Goal: Task Accomplishment & Management: Manage account settings

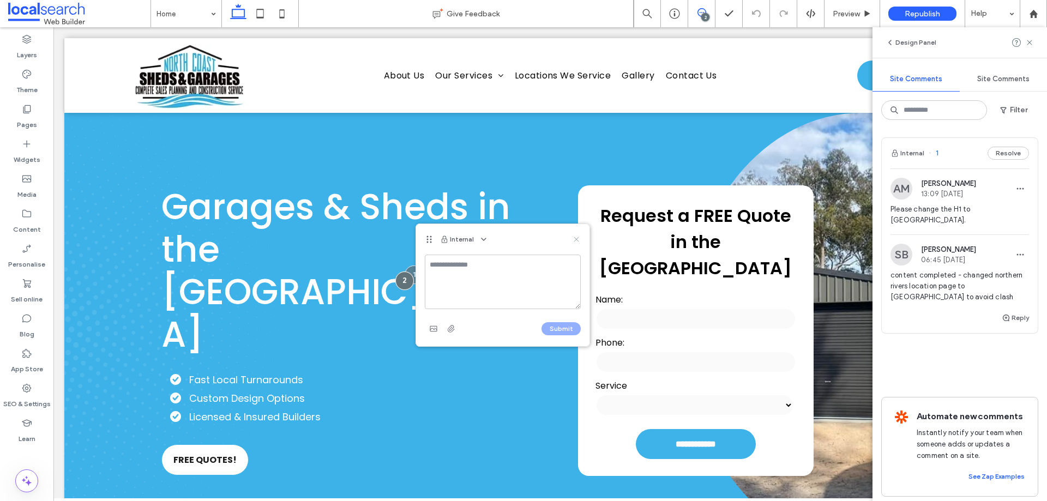
click at [575, 237] on icon at bounding box center [576, 239] width 9 height 9
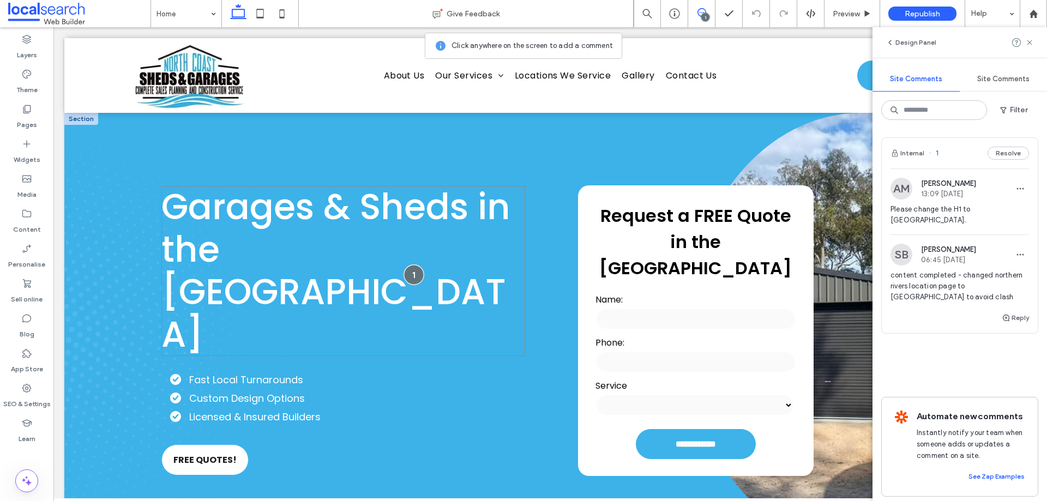
click at [411, 270] on div at bounding box center [413, 274] width 20 height 20
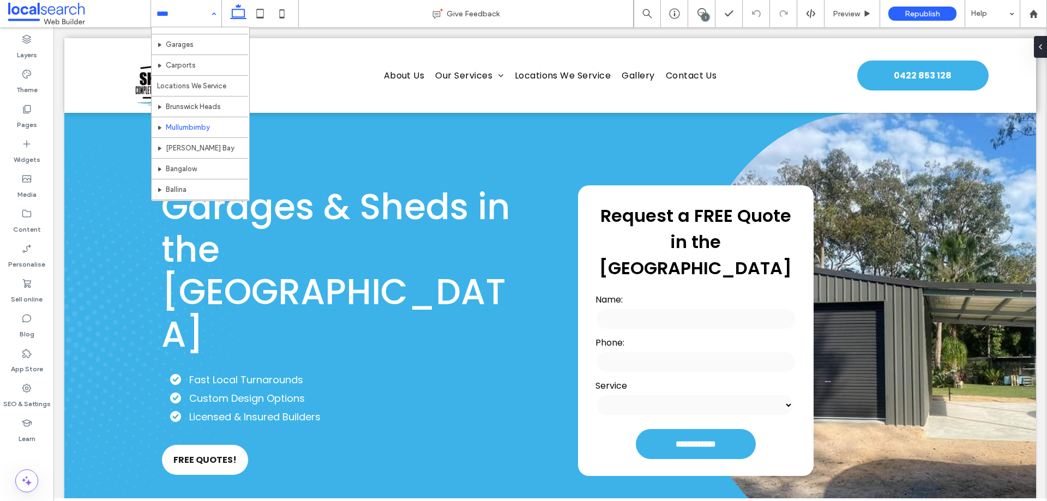
scroll to position [185, 0]
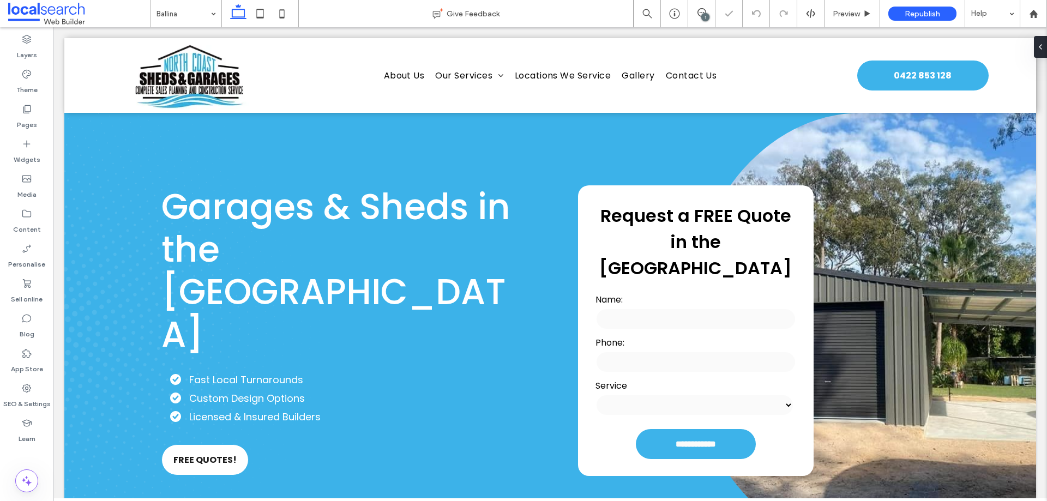
click at [186, 25] on input at bounding box center [183, 13] width 54 height 27
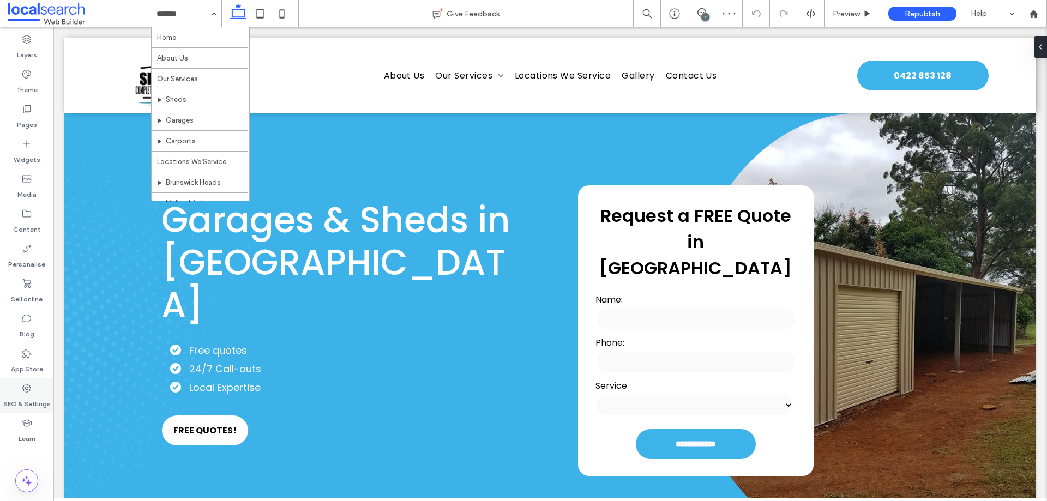
click at [32, 382] on div "SEO & Settings" at bounding box center [26, 395] width 53 height 35
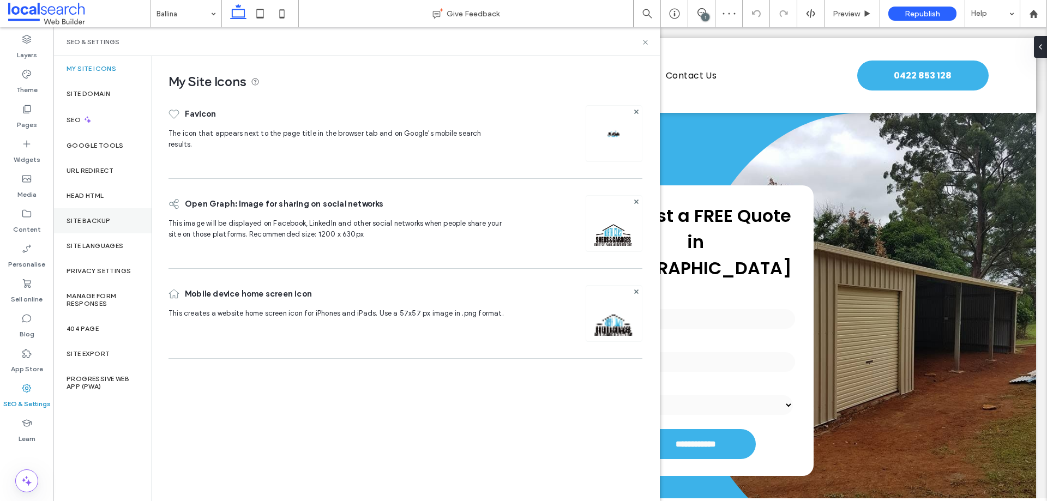
click at [102, 222] on label "Site backup" at bounding box center [89, 221] width 44 height 8
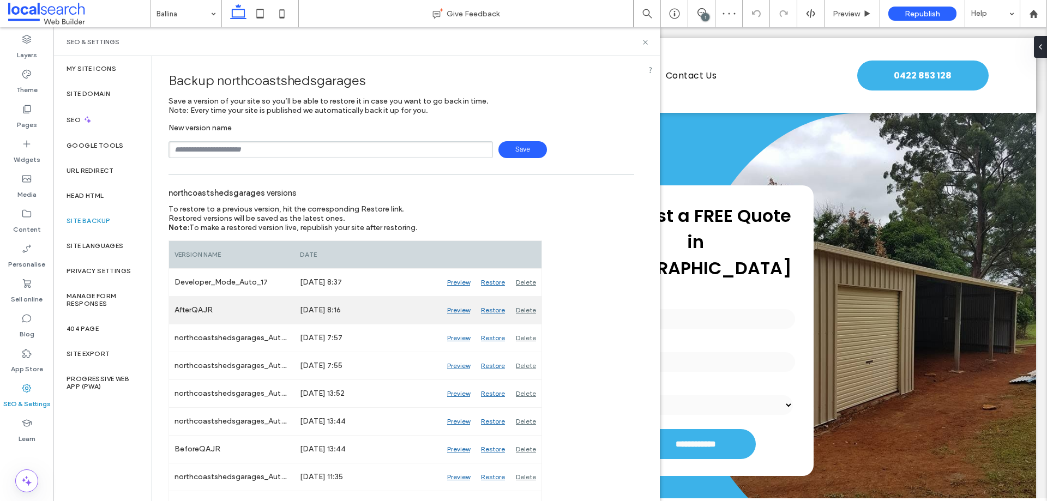
click at [456, 312] on div "Preview" at bounding box center [459, 310] width 34 height 27
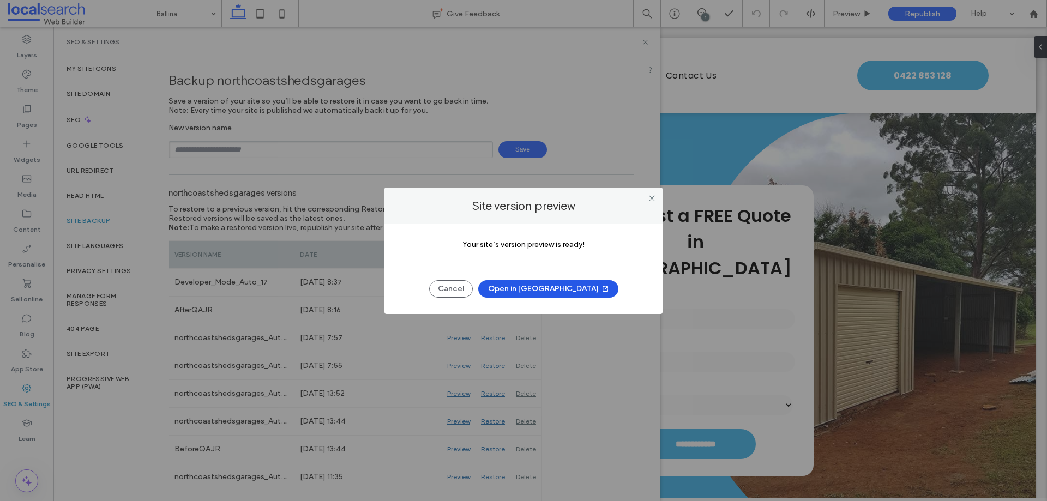
click at [535, 285] on button "Open in [GEOGRAPHIC_DATA]" at bounding box center [548, 288] width 140 height 17
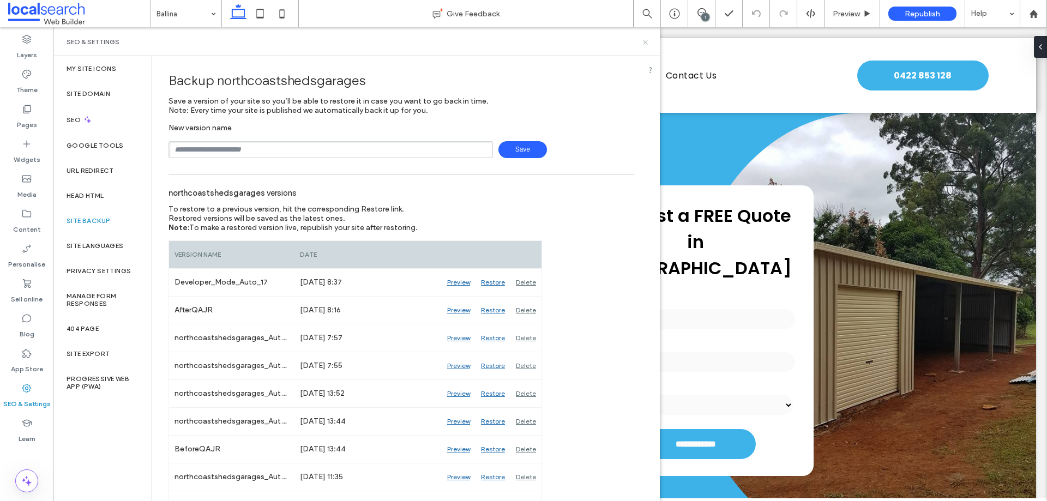
click at [646, 44] on icon at bounding box center [645, 42] width 8 height 8
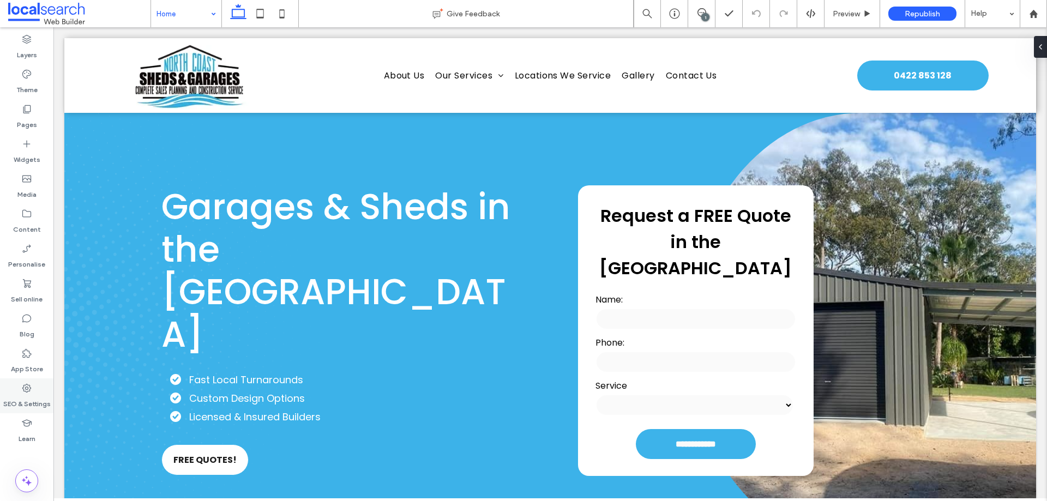
click at [16, 384] on div "SEO & Settings" at bounding box center [26, 395] width 53 height 35
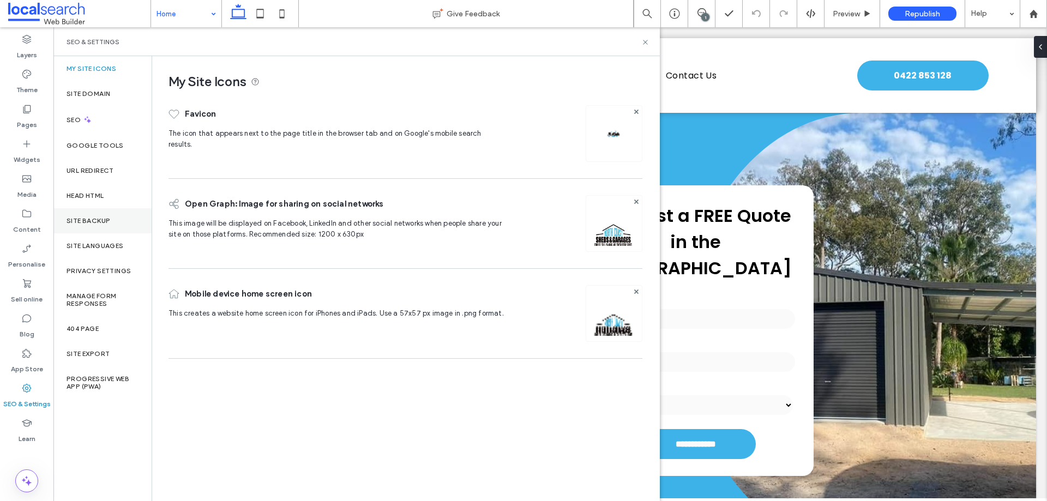
drag, startPoint x: 94, startPoint y: 221, endPoint x: 144, endPoint y: 208, distance: 51.7
click at [94, 220] on label "Site backup" at bounding box center [89, 221] width 44 height 8
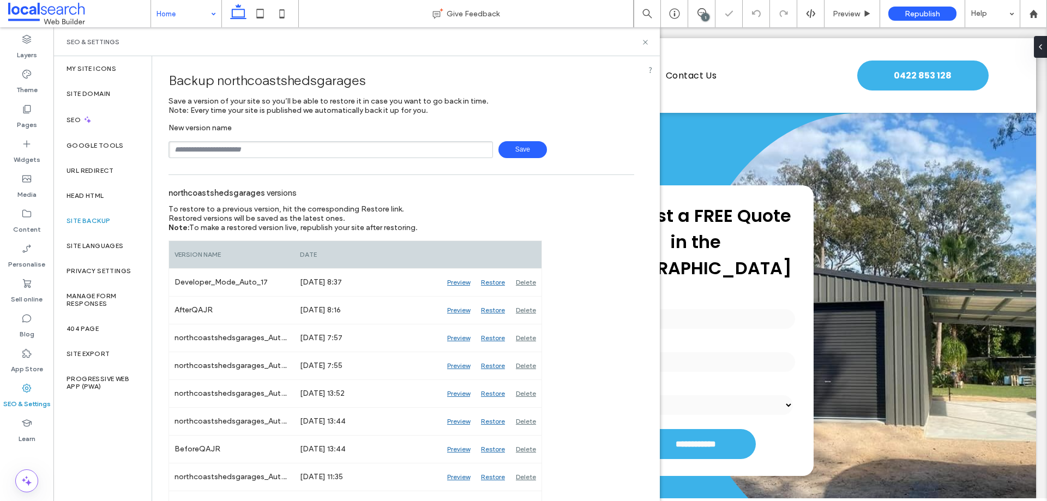
click at [256, 155] on input "text" at bounding box center [330, 149] width 324 height 17
type input "**********"
click at [512, 143] on span "Save" at bounding box center [522, 149] width 49 height 17
click at [707, 17] on div "1" at bounding box center [705, 17] width 8 height 8
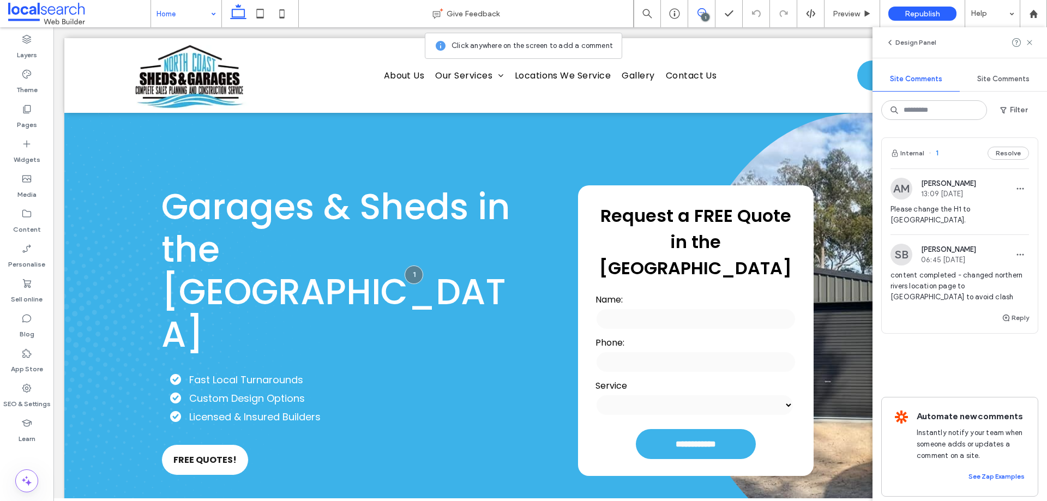
click at [1015, 311] on button "Reply" at bounding box center [1015, 317] width 27 height 13
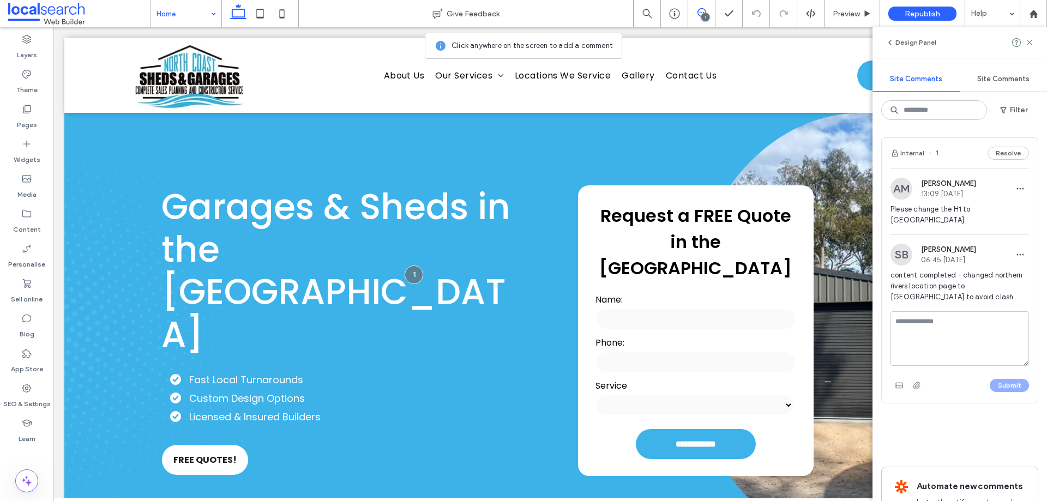
click at [956, 329] on textarea at bounding box center [959, 338] width 138 height 55
type textarea "*"
drag, startPoint x: 974, startPoint y: 353, endPoint x: 898, endPoint y: 341, distance: 76.6
click at [898, 341] on textarea "**********" at bounding box center [955, 338] width 130 height 55
drag, startPoint x: 998, startPoint y: 353, endPoint x: 897, endPoint y: 343, distance: 101.3
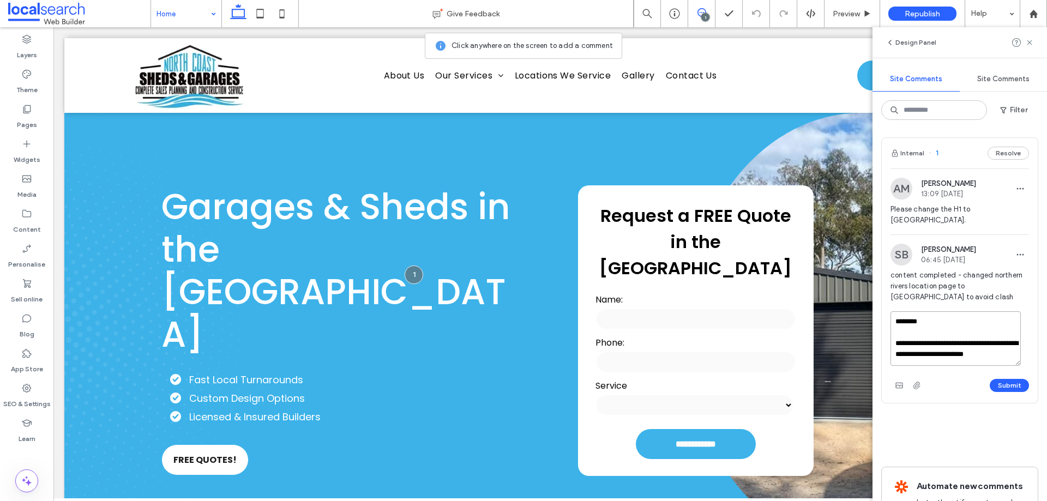
click at [897, 343] on textarea "**********" at bounding box center [955, 338] width 130 height 55
paste textarea "**********"
type textarea "**********"
click at [990, 385] on button "Submit" at bounding box center [1009, 385] width 39 height 13
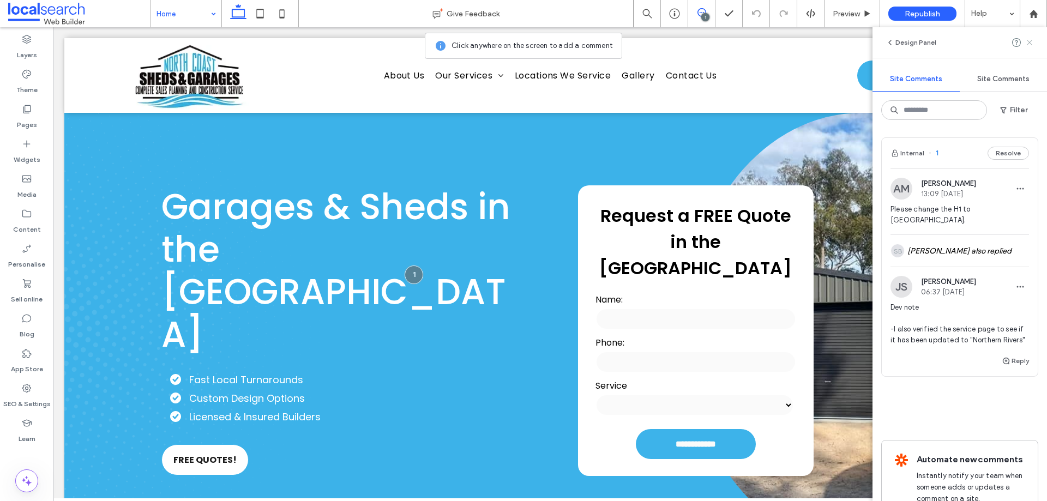
click at [1030, 44] on icon at bounding box center [1029, 42] width 9 height 9
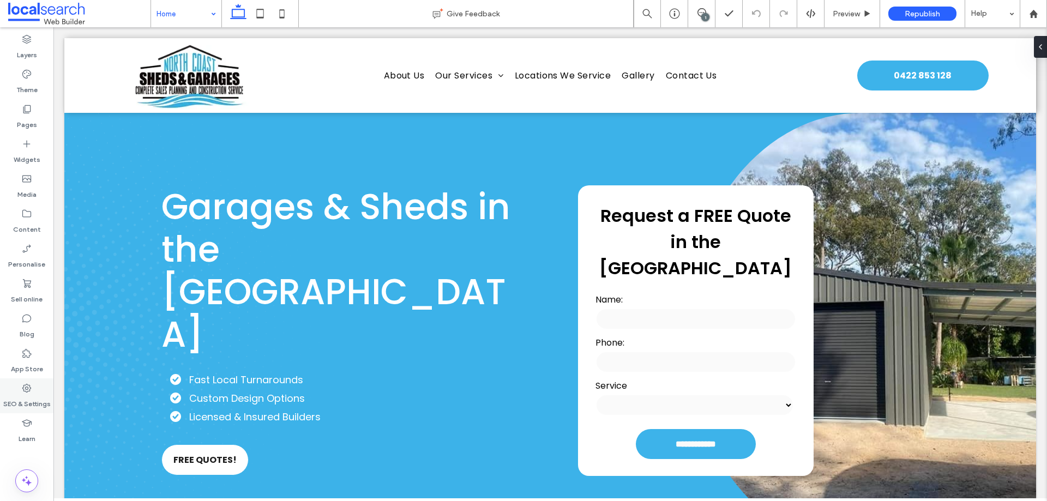
click at [27, 400] on label "SEO & Settings" at bounding box center [26, 401] width 47 height 15
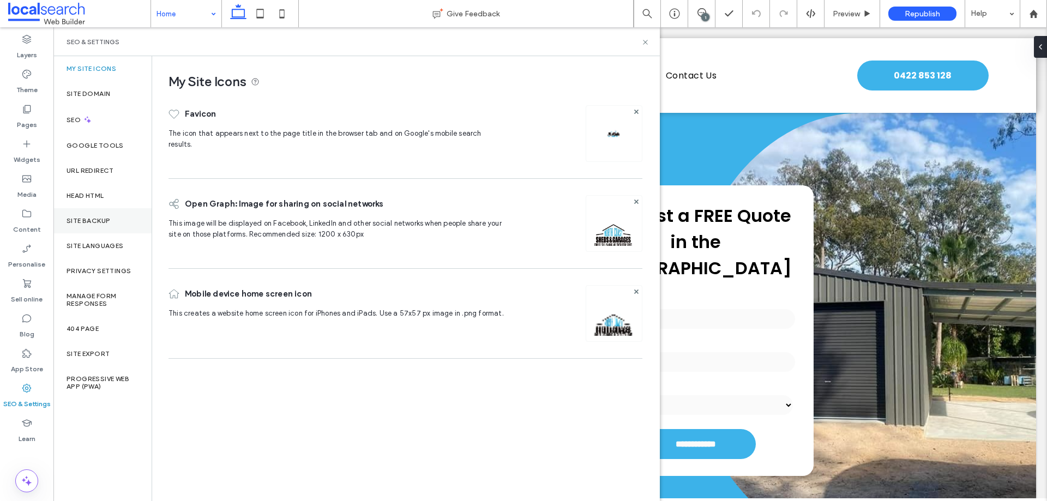
click at [87, 220] on label "Site backup" at bounding box center [89, 221] width 44 height 8
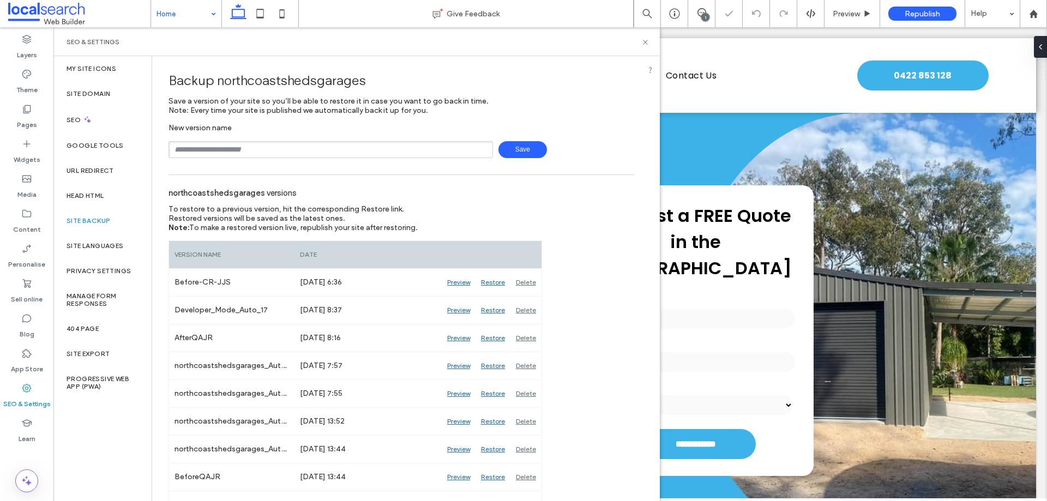
click at [242, 146] on input "text" at bounding box center [330, 149] width 324 height 17
type input "**********"
drag, startPoint x: 172, startPoint y: 140, endPoint x: 160, endPoint y: 141, distance: 12.0
click at [606, 150] on div "**********" at bounding box center [401, 149] width 466 height 17
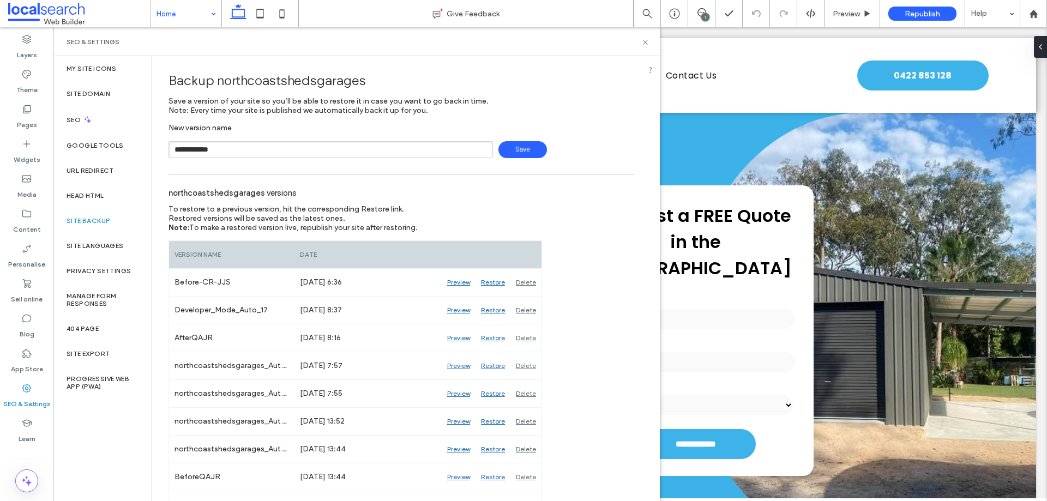
drag, startPoint x: 214, startPoint y: 146, endPoint x: 160, endPoint y: 148, distance: 54.0
click at [644, 39] on icon at bounding box center [645, 42] width 8 height 8
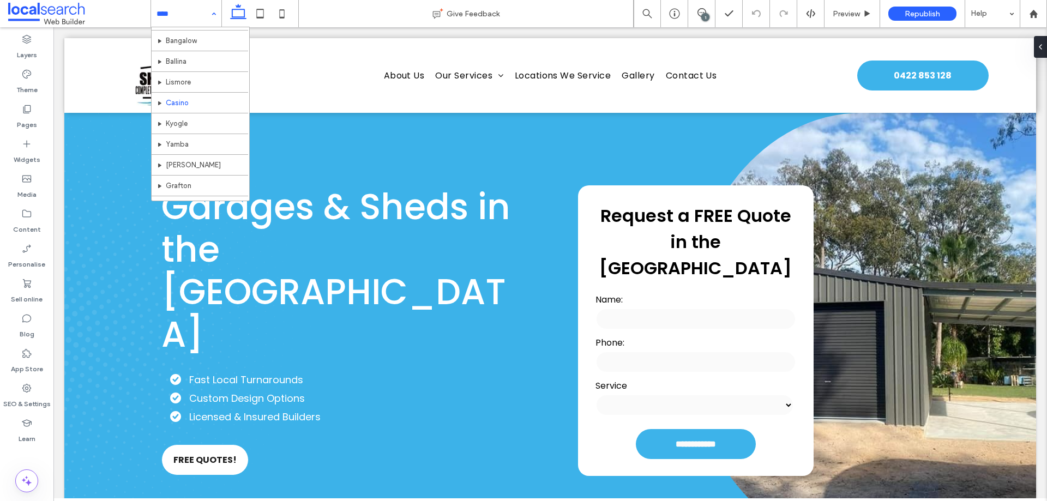
scroll to position [185, 0]
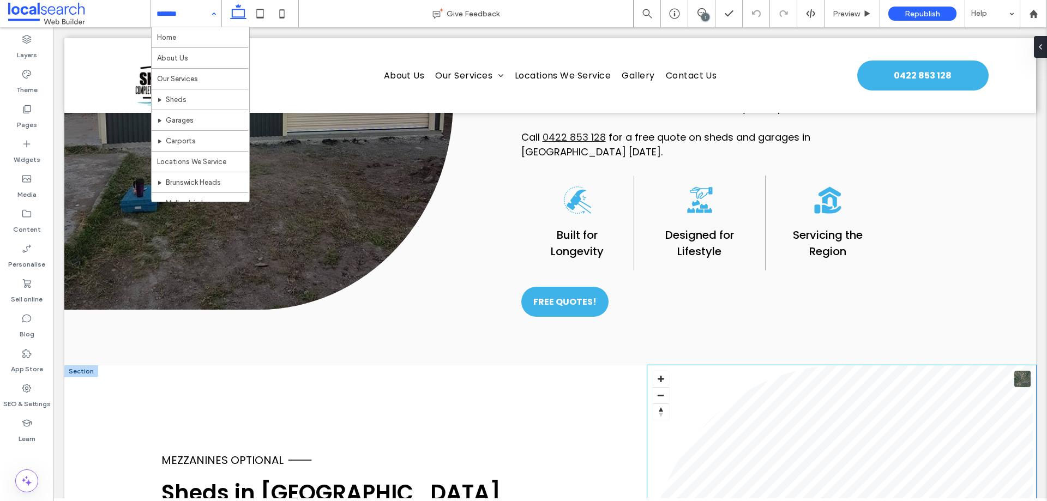
scroll to position [872, 0]
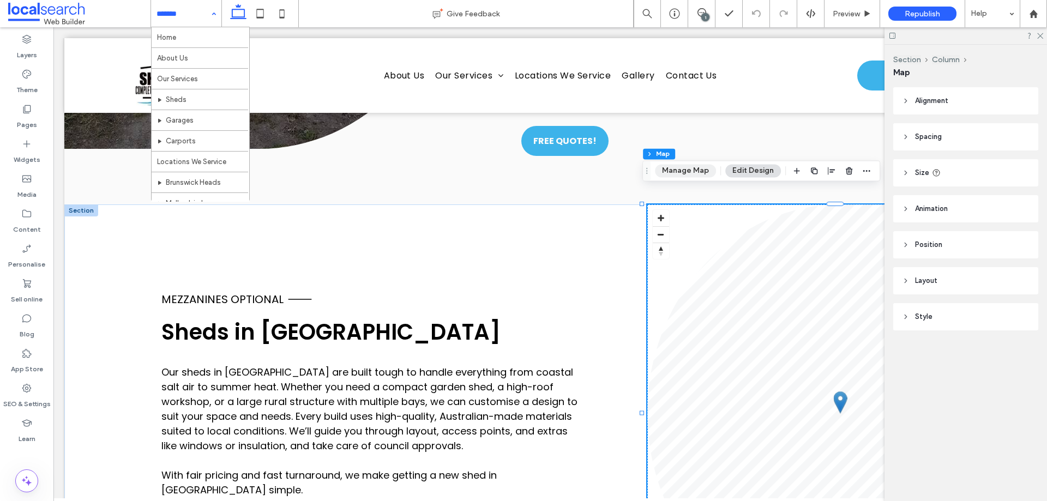
click at [696, 170] on button "Manage Map" at bounding box center [685, 170] width 61 height 13
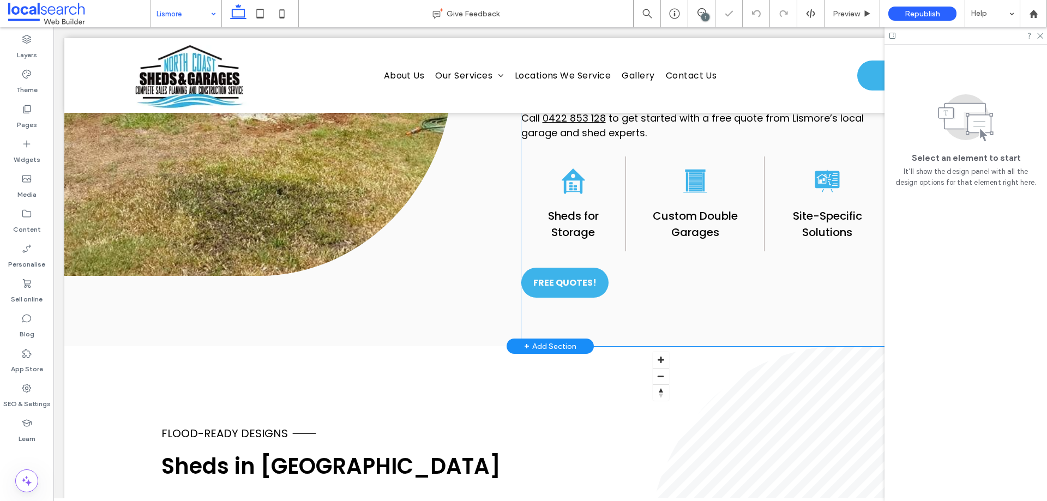
scroll to position [872, 0]
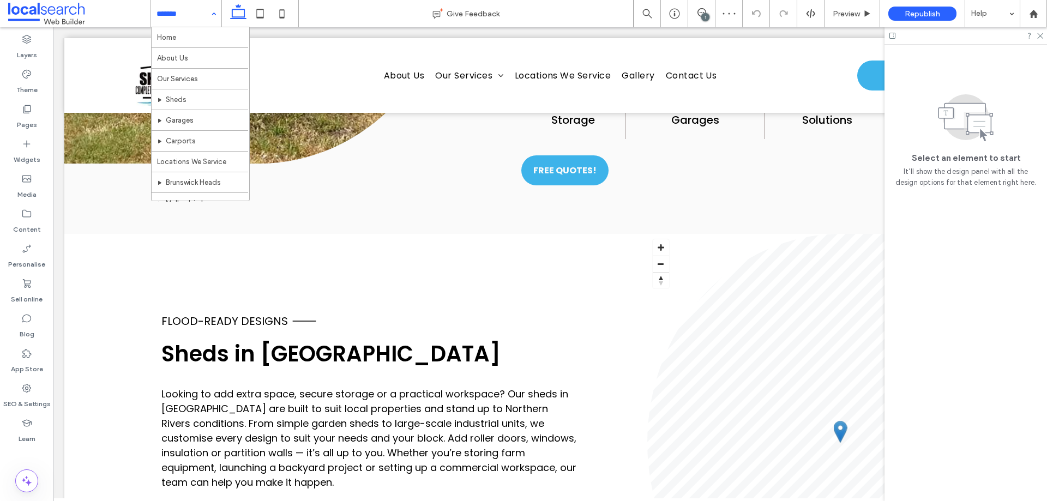
click at [198, 18] on input at bounding box center [183, 13] width 54 height 27
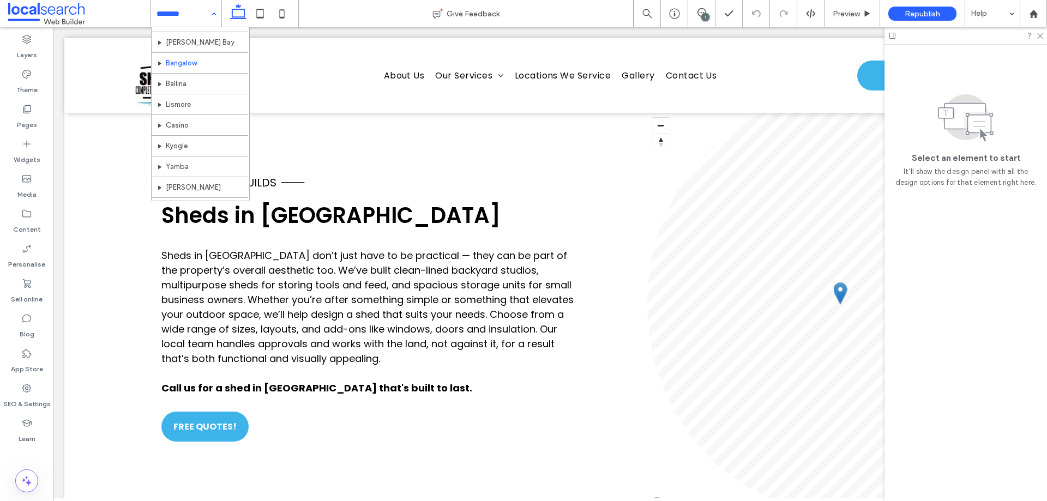
scroll to position [164, 0]
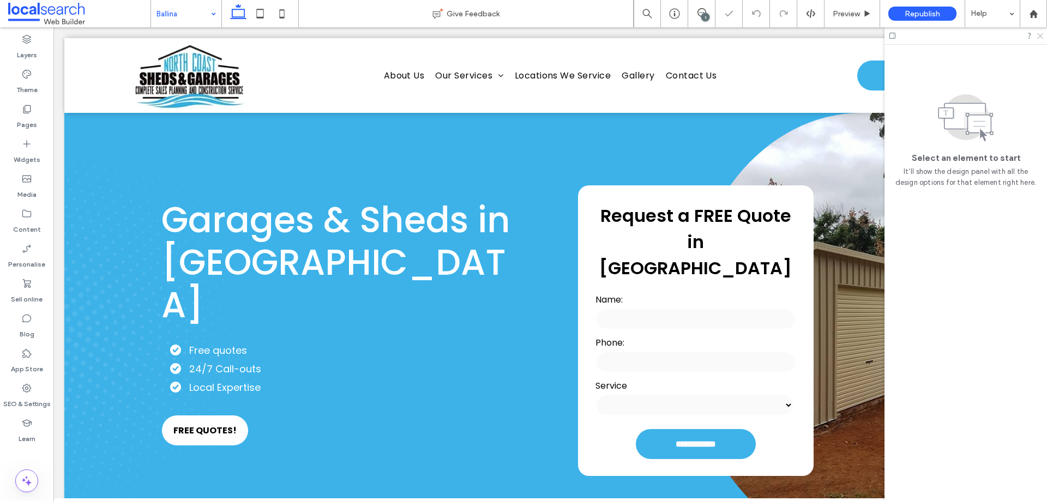
click at [1039, 37] on icon at bounding box center [1039, 35] width 7 height 7
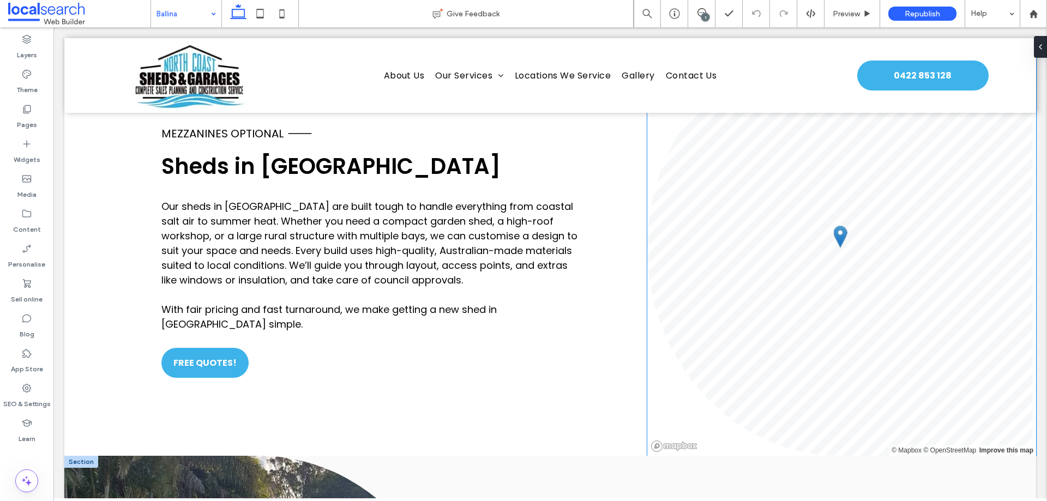
scroll to position [1036, 0]
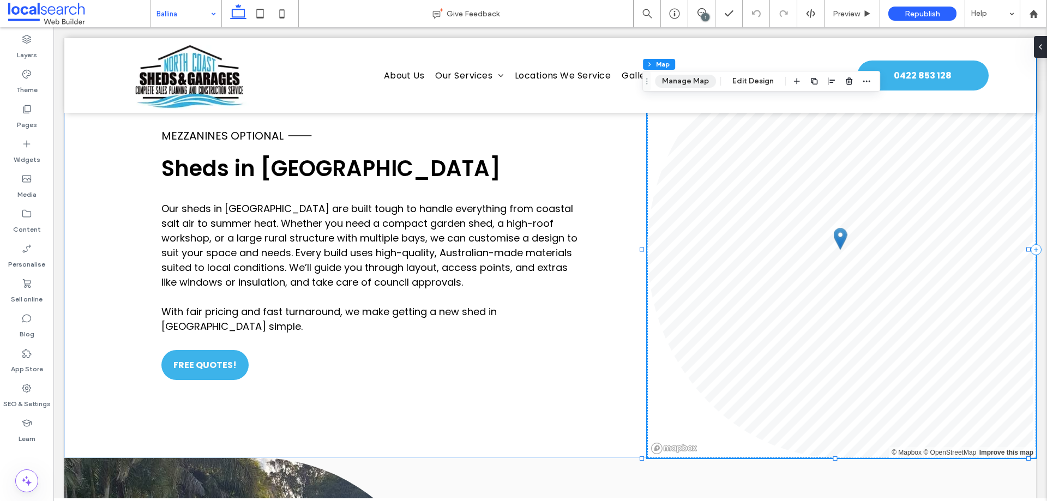
click at [698, 80] on button "Manage Map" at bounding box center [685, 81] width 61 height 13
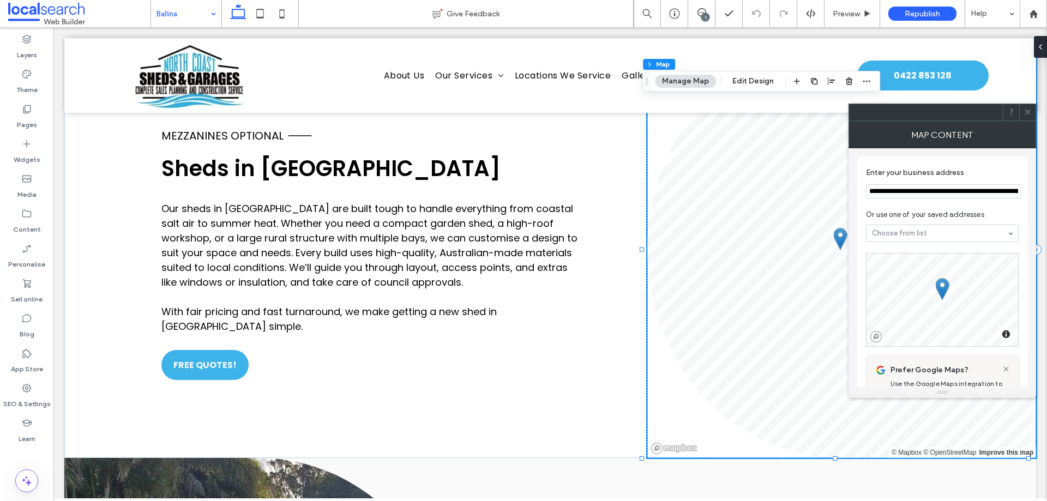
click at [909, 191] on input "**********" at bounding box center [943, 191] width 155 height 14
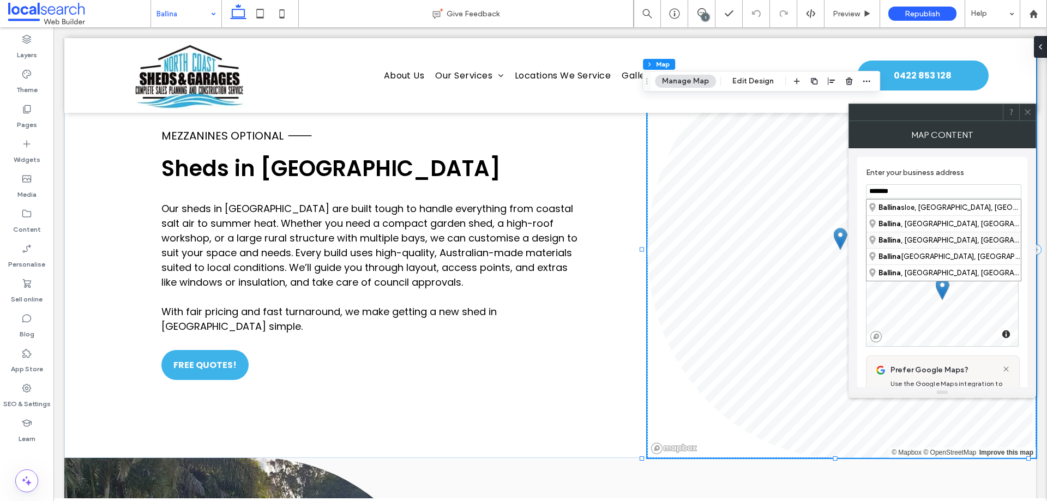
click at [956, 239] on div "[GEOGRAPHIC_DATA] , [GEOGRAPHIC_DATA], [GEOGRAPHIC_DATA]" at bounding box center [943, 240] width 154 height 16
type input "**********"
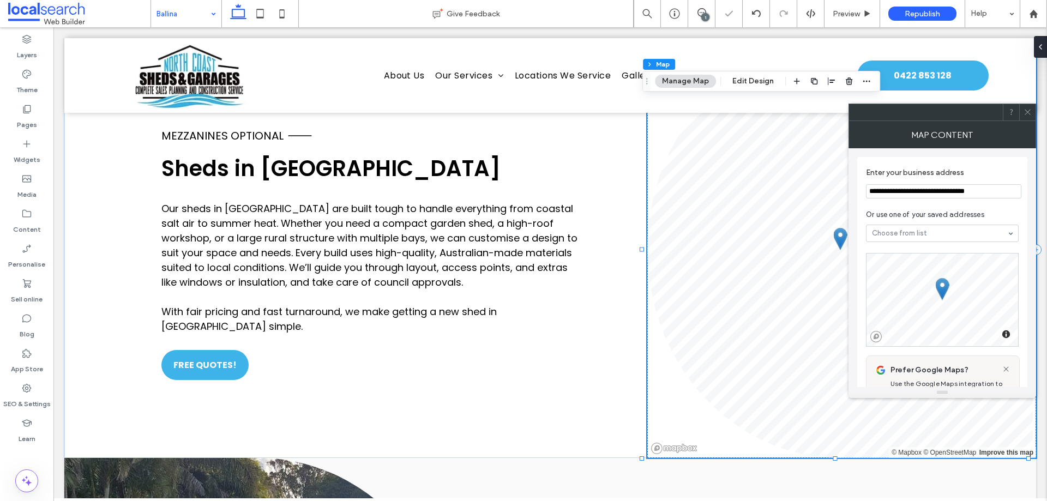
click at [1029, 107] on span at bounding box center [1027, 112] width 8 height 16
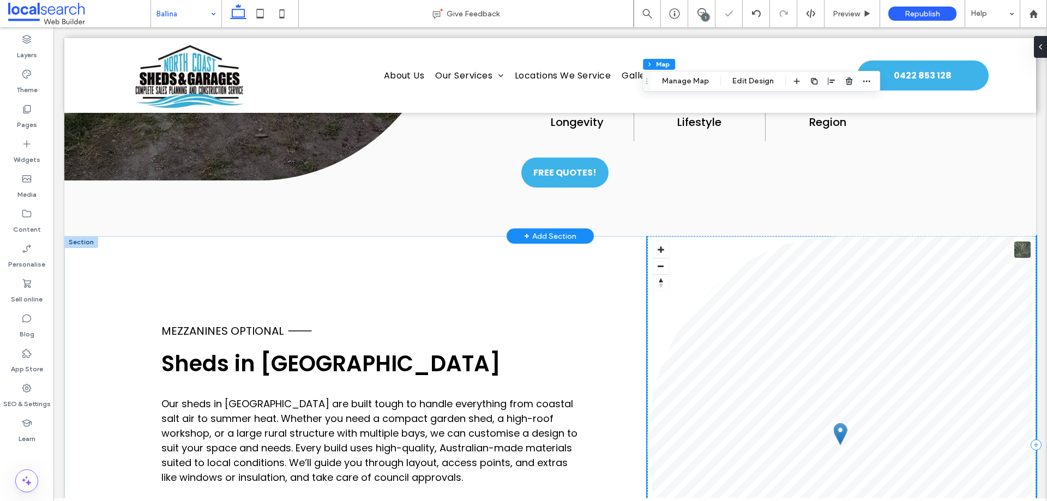
scroll to position [709, 0]
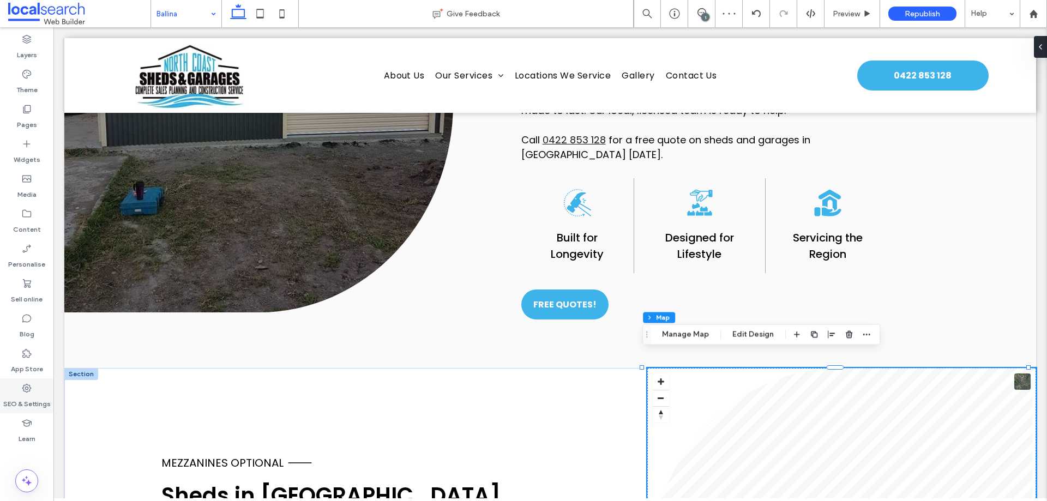
click at [27, 395] on label "SEO & Settings" at bounding box center [26, 401] width 47 height 15
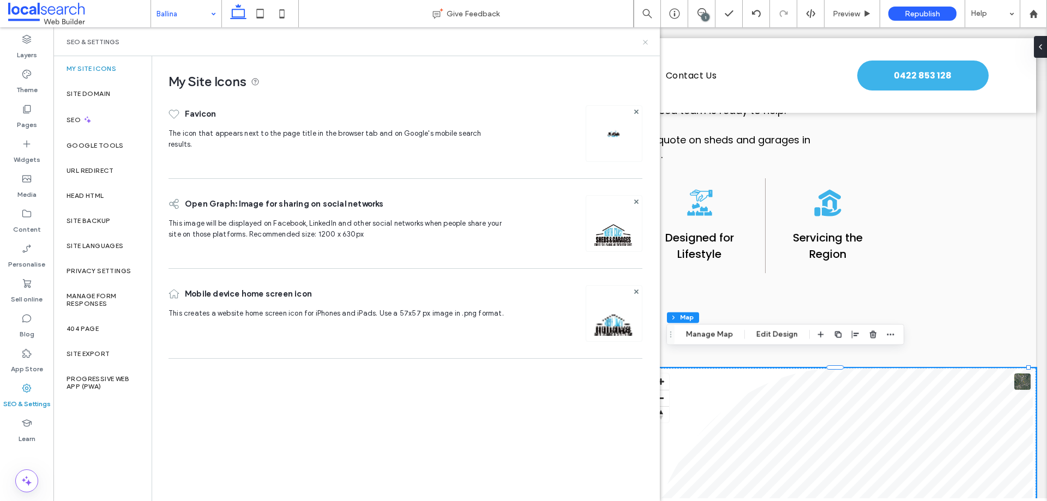
click at [643, 38] on icon at bounding box center [645, 42] width 8 height 8
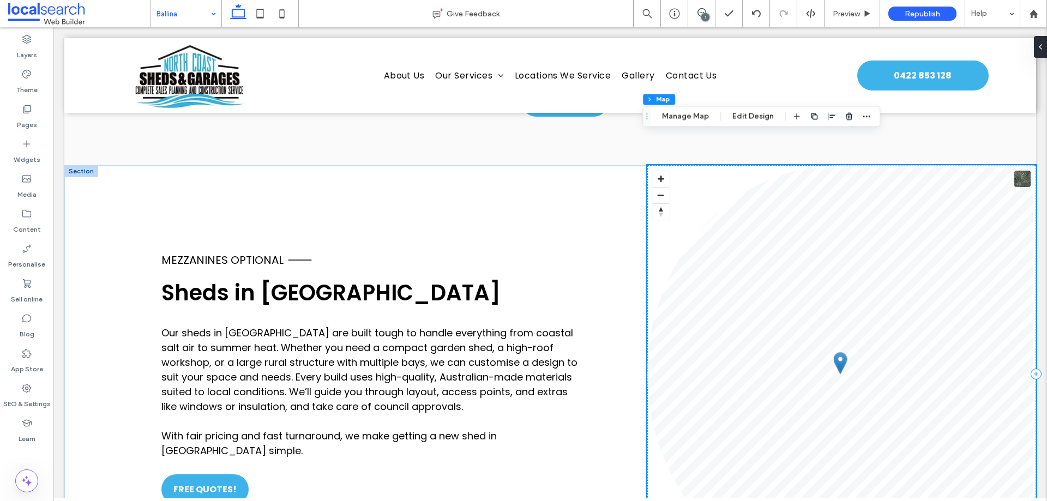
scroll to position [927, 0]
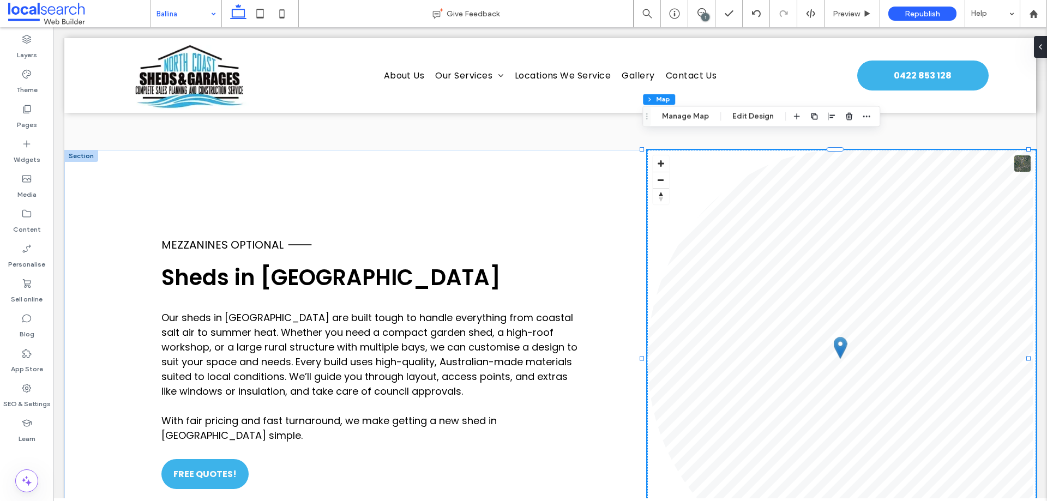
click at [704, 13] on div "1" at bounding box center [705, 17] width 8 height 8
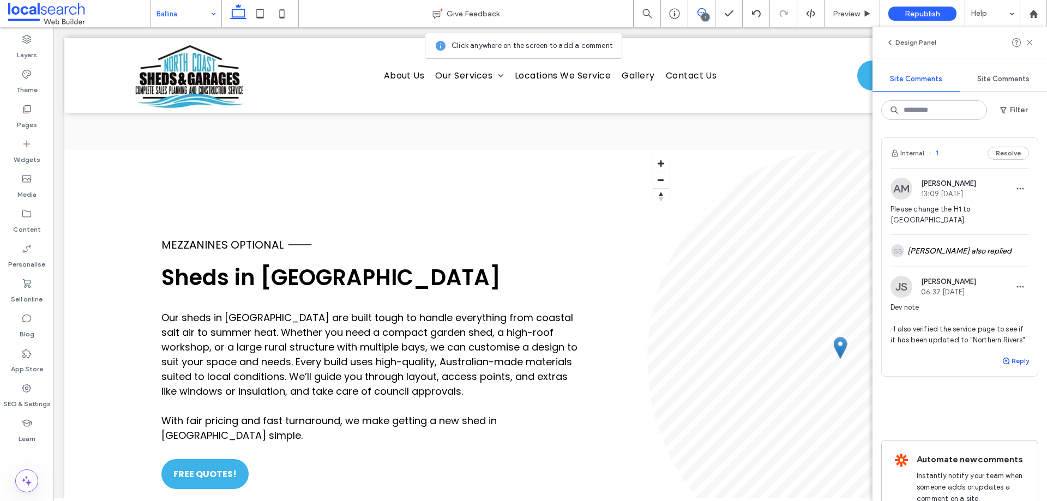
click at [1002, 365] on icon "button" at bounding box center [1006, 361] width 9 height 9
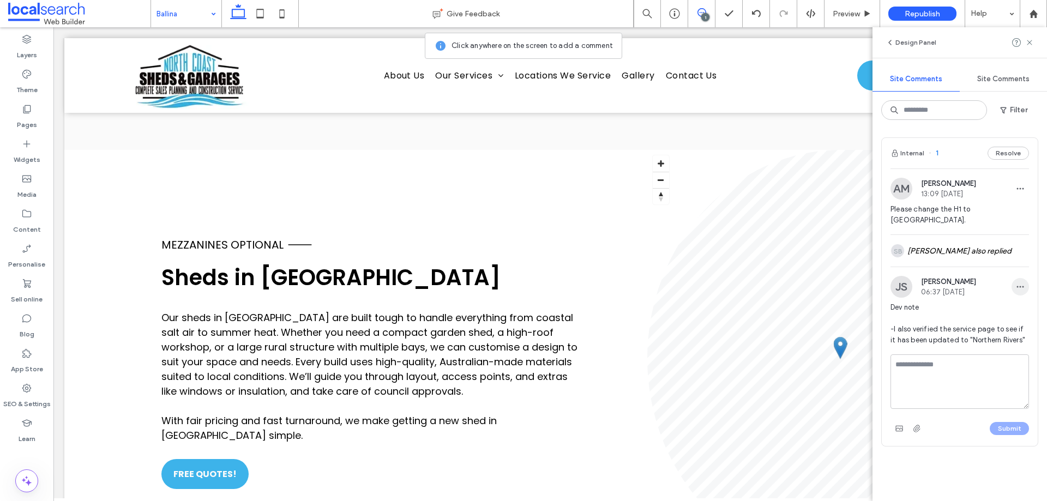
click at [1016, 286] on icon "button" at bounding box center [1020, 286] width 9 height 9
click at [979, 317] on div "Edit" at bounding box center [971, 315] width 97 height 21
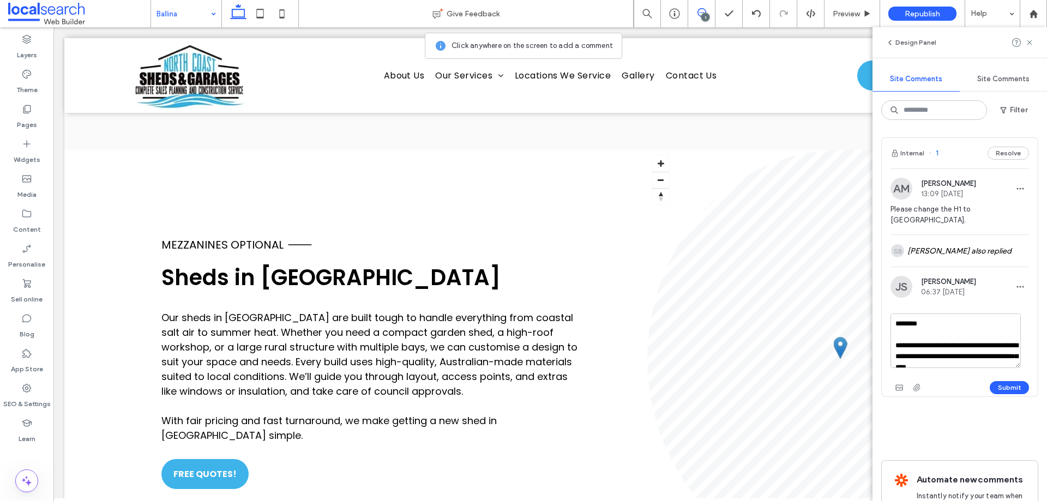
scroll to position [10, 0]
click at [993, 360] on textarea "**********" at bounding box center [955, 340] width 130 height 55
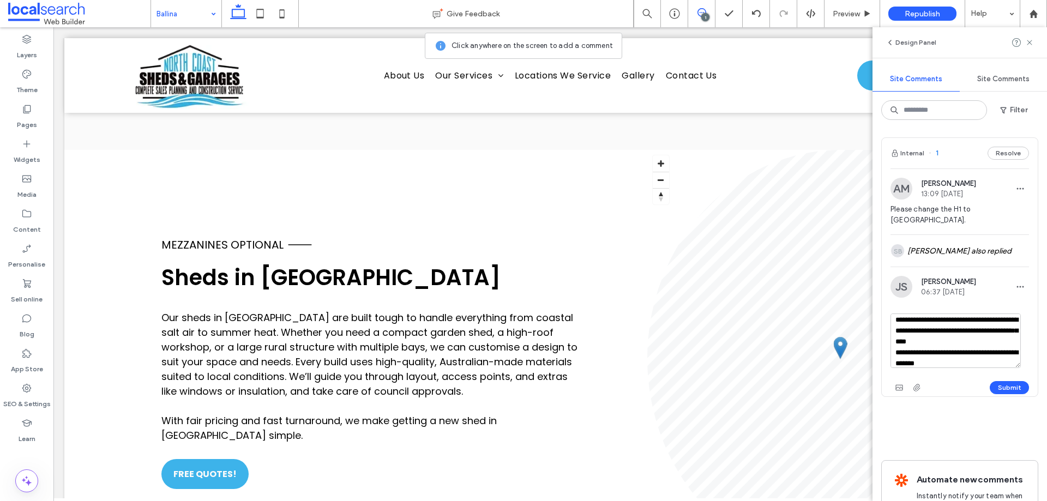
scroll to position [28, 0]
drag, startPoint x: 975, startPoint y: 362, endPoint x: 901, endPoint y: 348, distance: 75.9
click at [901, 348] on textarea "**********" at bounding box center [955, 340] width 130 height 55
type textarea "**********"
click at [1016, 388] on button "Submit" at bounding box center [1009, 387] width 39 height 13
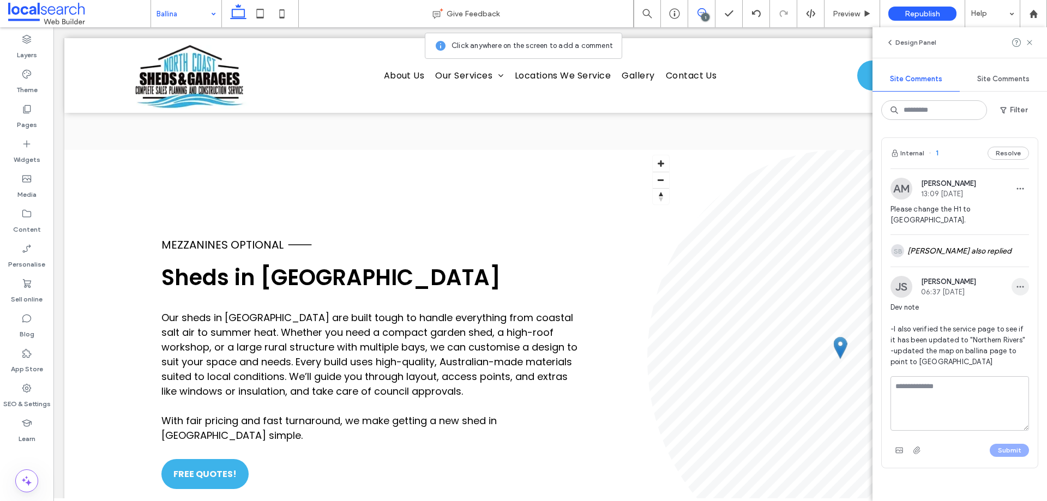
click at [1016, 286] on icon "button" at bounding box center [1020, 286] width 9 height 9
click at [951, 317] on div "Edit" at bounding box center [971, 315] width 97 height 21
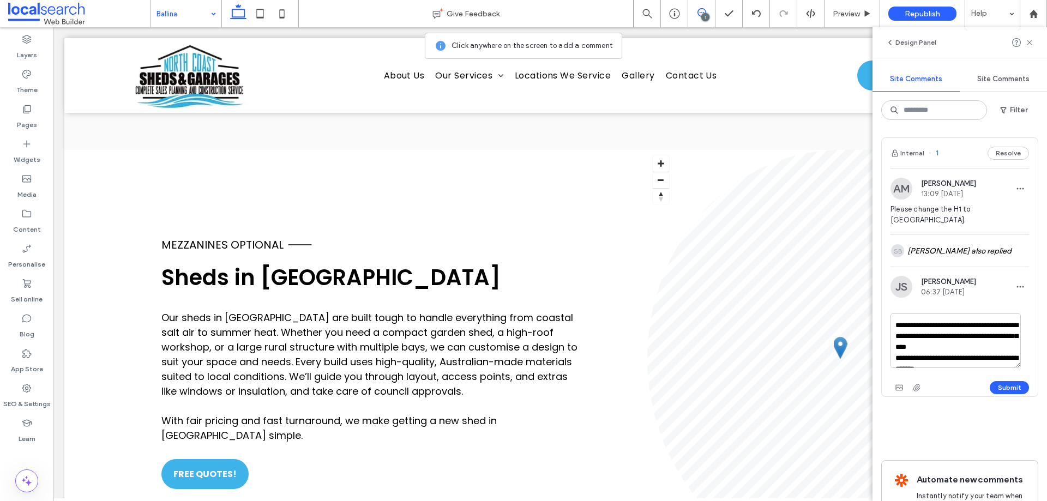
scroll to position [32, 0]
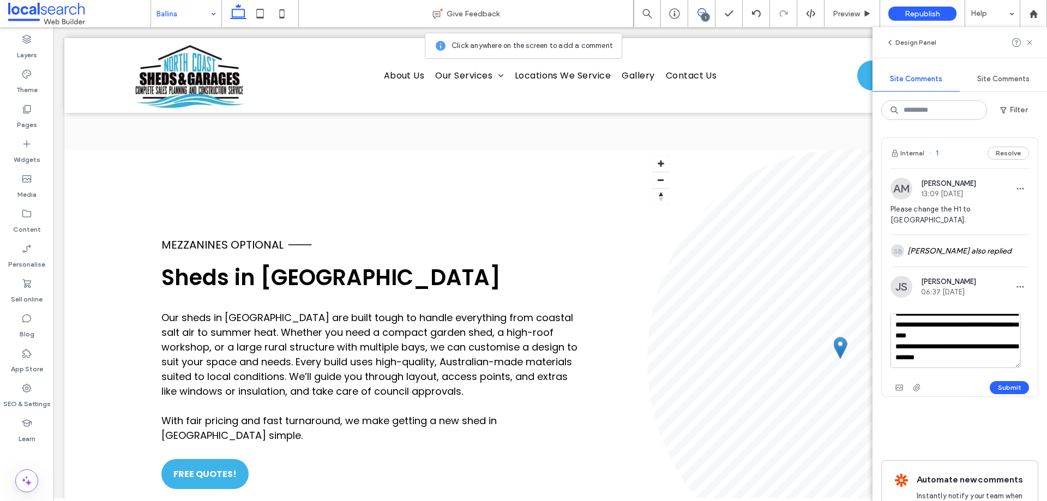
drag, startPoint x: 977, startPoint y: 358, endPoint x: 898, endPoint y: 348, distance: 79.1
click at [898, 348] on textarea "**********" at bounding box center [955, 340] width 130 height 55
type textarea "**********"
click at [998, 384] on button "Submit" at bounding box center [1009, 387] width 39 height 13
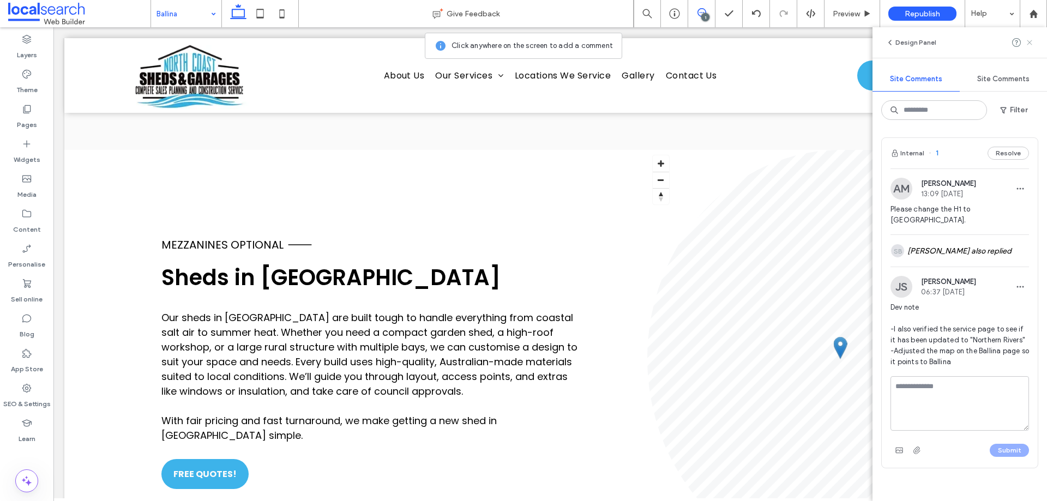
click at [1030, 42] on use at bounding box center [1029, 42] width 5 height 5
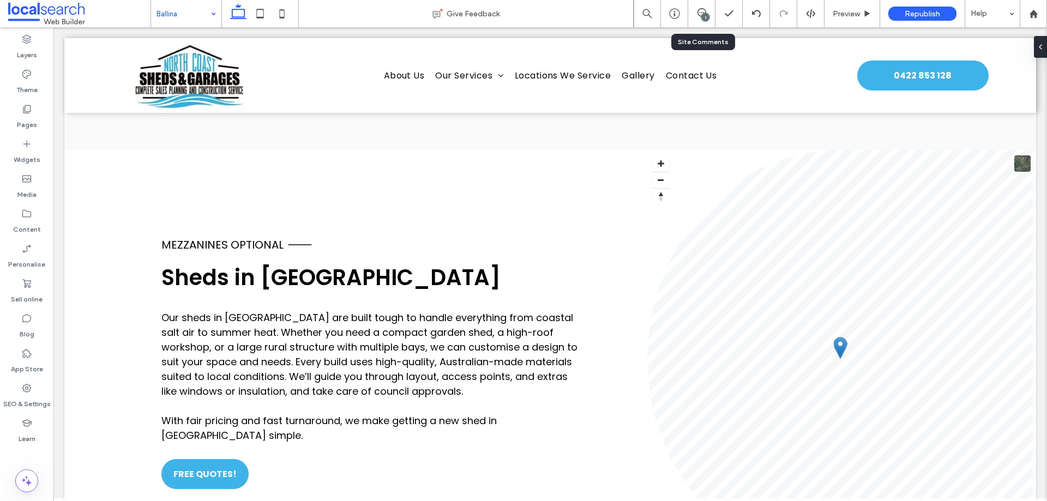
click at [699, 18] on div "1" at bounding box center [701, 13] width 27 height 11
click at [700, 14] on icon at bounding box center [701, 12] width 9 height 9
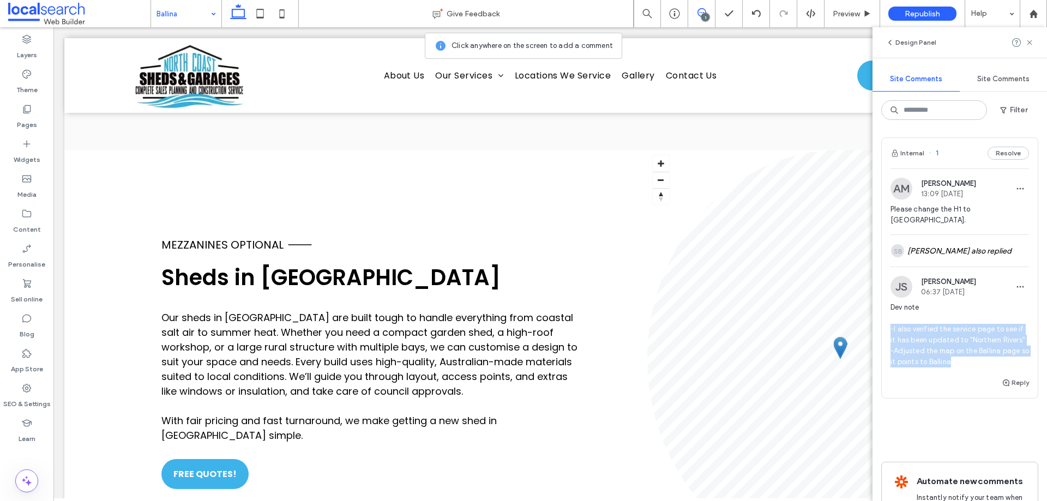
drag, startPoint x: 964, startPoint y: 372, endPoint x: 888, endPoint y: 328, distance: 87.7
click at [888, 328] on div "JS [PERSON_NAME] 06:37 [DATE] Dev note -I also verified the service page to see…" at bounding box center [960, 326] width 156 height 100
copy span "-I also verified the service page to see if it has been updated to "Northern Ri…"
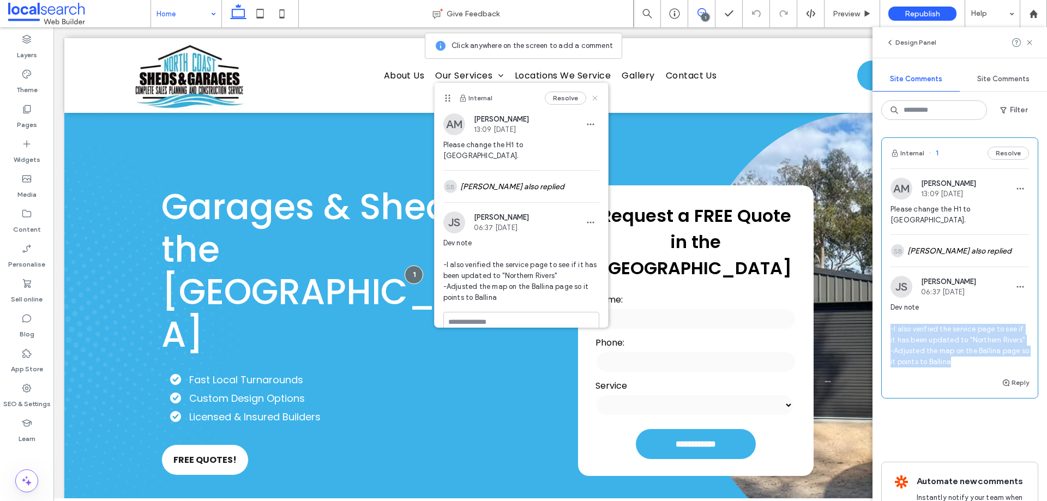
click at [592, 98] on use at bounding box center [594, 98] width 5 height 5
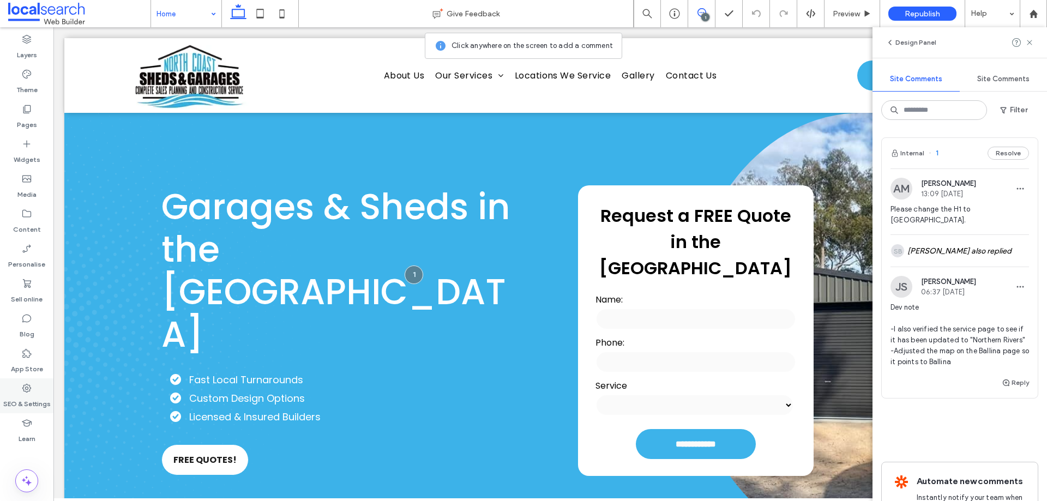
click at [29, 387] on use at bounding box center [26, 388] width 9 height 9
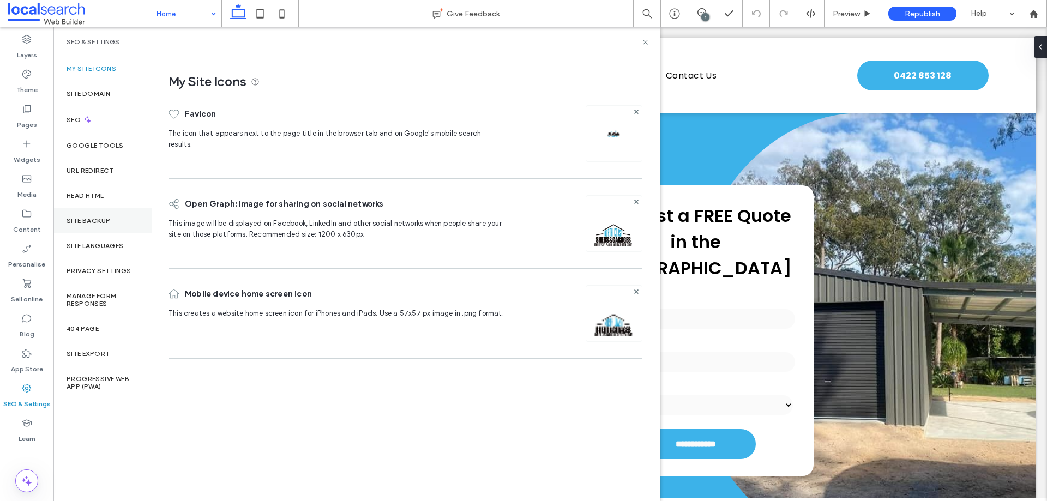
click at [99, 230] on div "Site backup" at bounding box center [102, 220] width 98 height 25
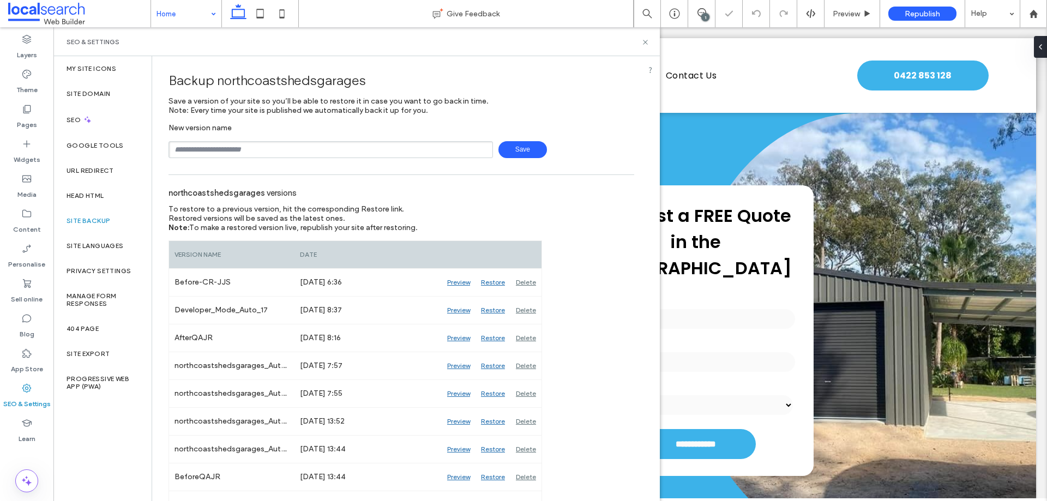
click at [233, 145] on input "text" at bounding box center [330, 149] width 324 height 17
type input "**********"
click at [526, 148] on span "Save" at bounding box center [522, 149] width 49 height 17
click at [617, 152] on div "Save" at bounding box center [401, 149] width 466 height 17
click at [611, 136] on div "New version name Save" at bounding box center [401, 140] width 466 height 35
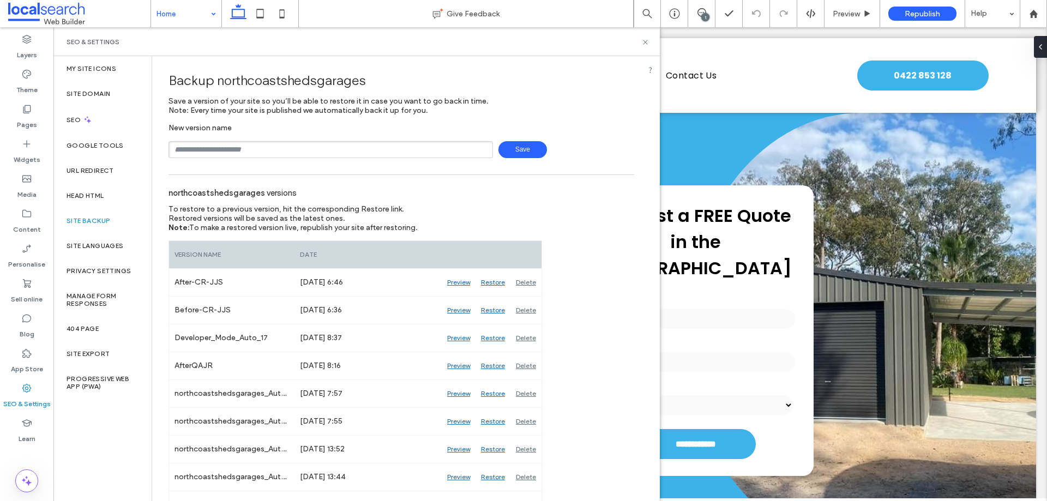
drag, startPoint x: 574, startPoint y: 98, endPoint x: 641, endPoint y: 49, distance: 83.1
click at [575, 98] on div "Backup northcoastshedsgarages Save a version of your site so you’ll be able to …" at bounding box center [401, 111] width 466 height 94
click at [644, 44] on icon at bounding box center [645, 42] width 8 height 8
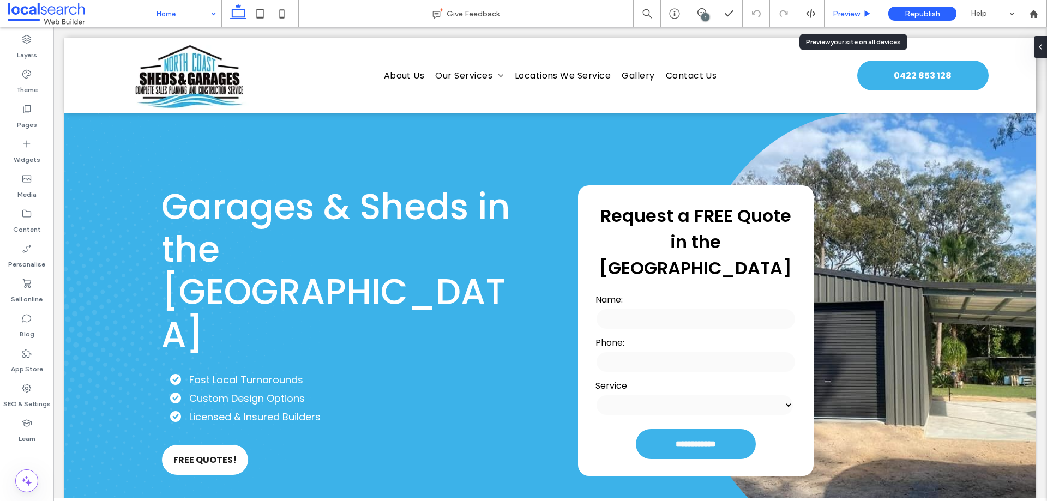
click at [862, 9] on div "Preview" at bounding box center [851, 13] width 55 height 9
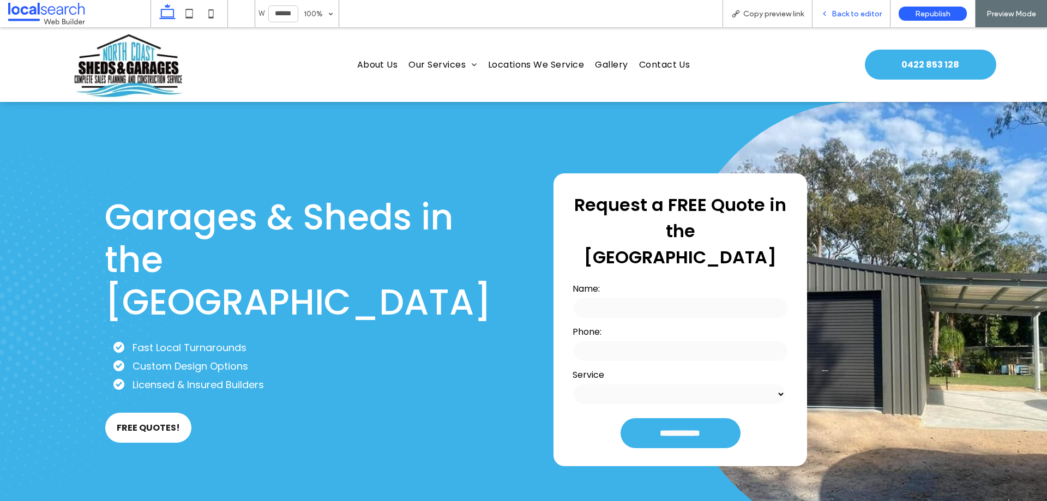
click at [859, 11] on span "Back to editor" at bounding box center [856, 13] width 50 height 9
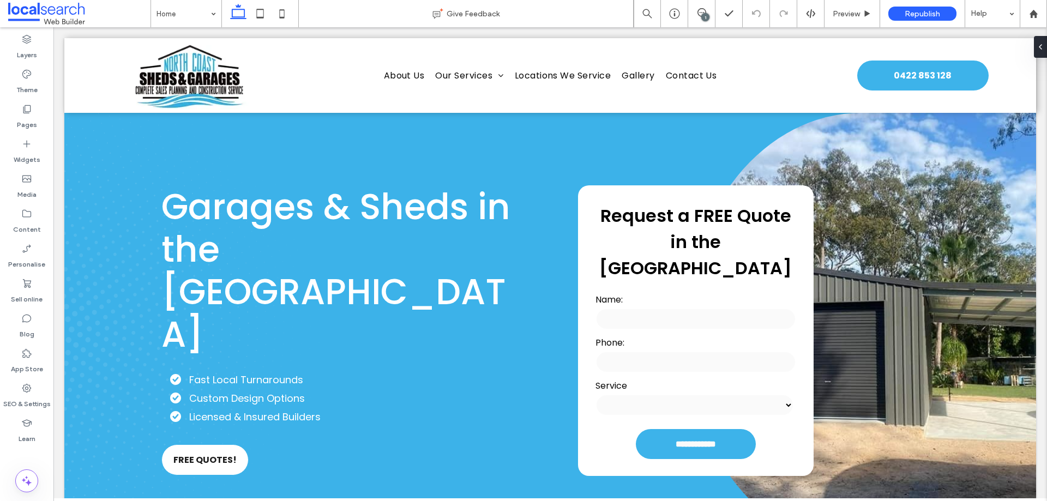
drag, startPoint x: 697, startPoint y: 12, endPoint x: 697, endPoint y: 7, distance: 5.5
click at [697, 9] on icon at bounding box center [701, 12] width 9 height 9
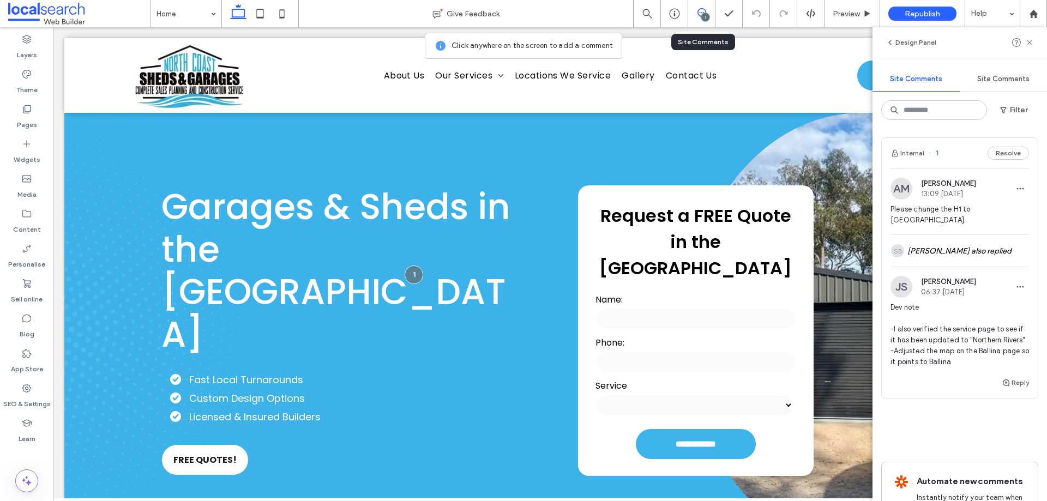
click at [697, 7] on div "1" at bounding box center [701, 13] width 27 height 27
click at [1030, 42] on use at bounding box center [1029, 42] width 5 height 5
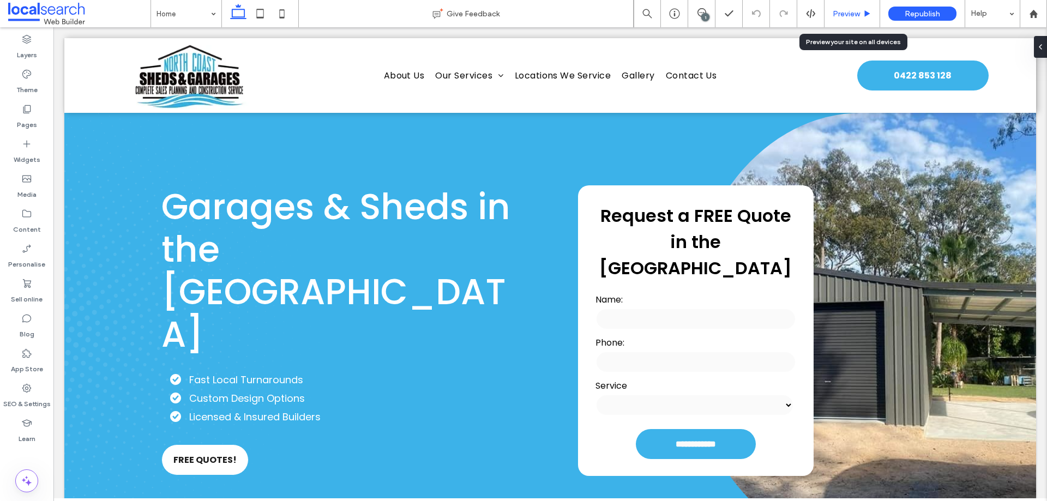
click at [868, 10] on icon at bounding box center [867, 14] width 8 height 8
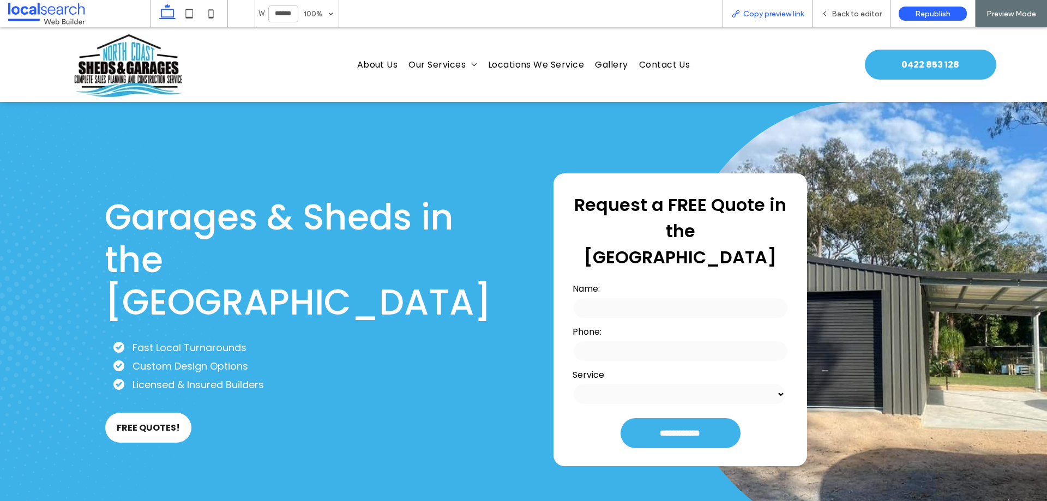
drag, startPoint x: 783, startPoint y: 15, endPoint x: 765, endPoint y: 12, distance: 18.7
click at [783, 15] on span "Copy preview link" at bounding box center [773, 13] width 61 height 9
